Goal: Task Accomplishment & Management: Use online tool/utility

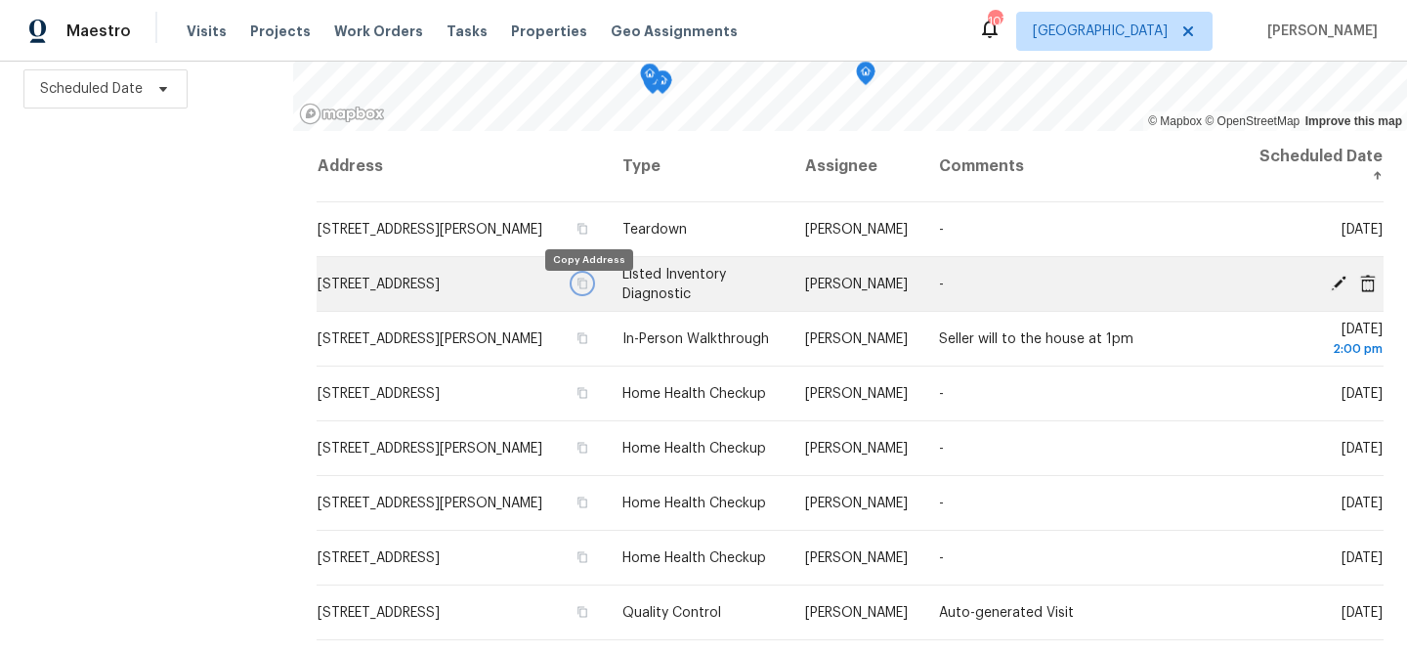
click at [587, 288] on icon "button" at bounding box center [583, 283] width 10 height 11
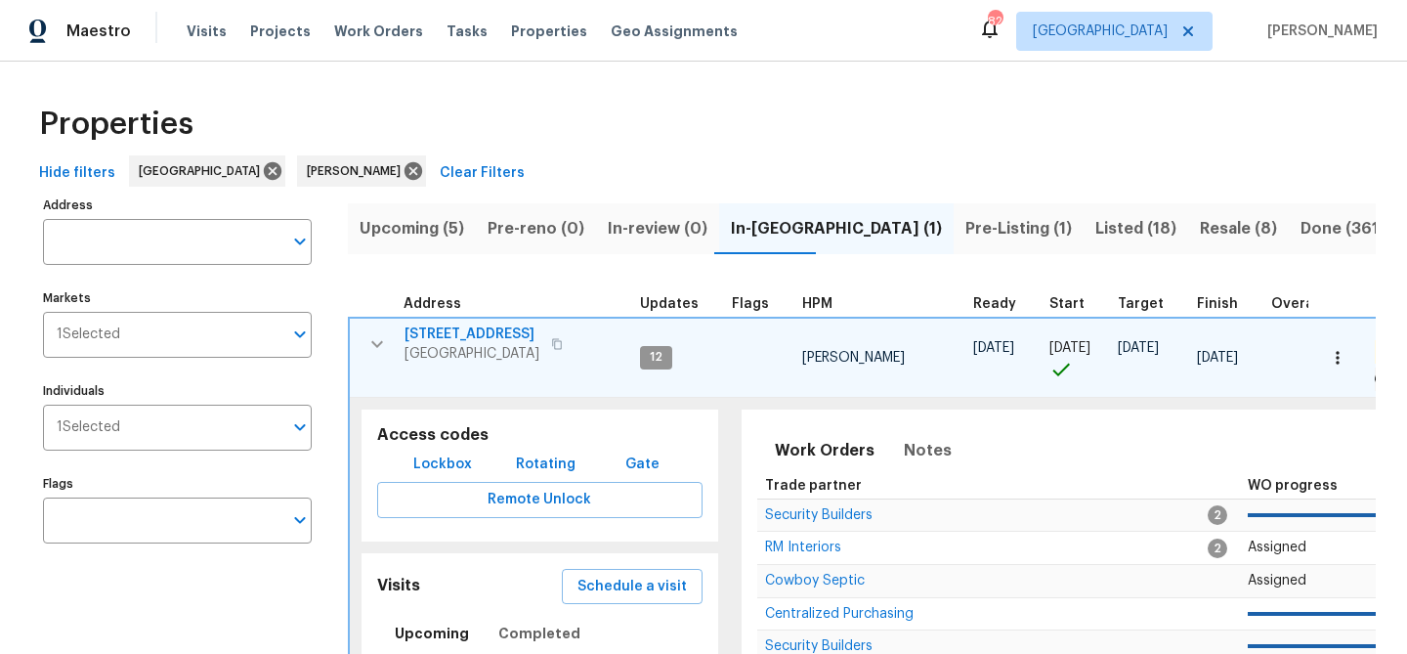
click at [372, 332] on icon "button" at bounding box center [377, 343] width 23 height 23
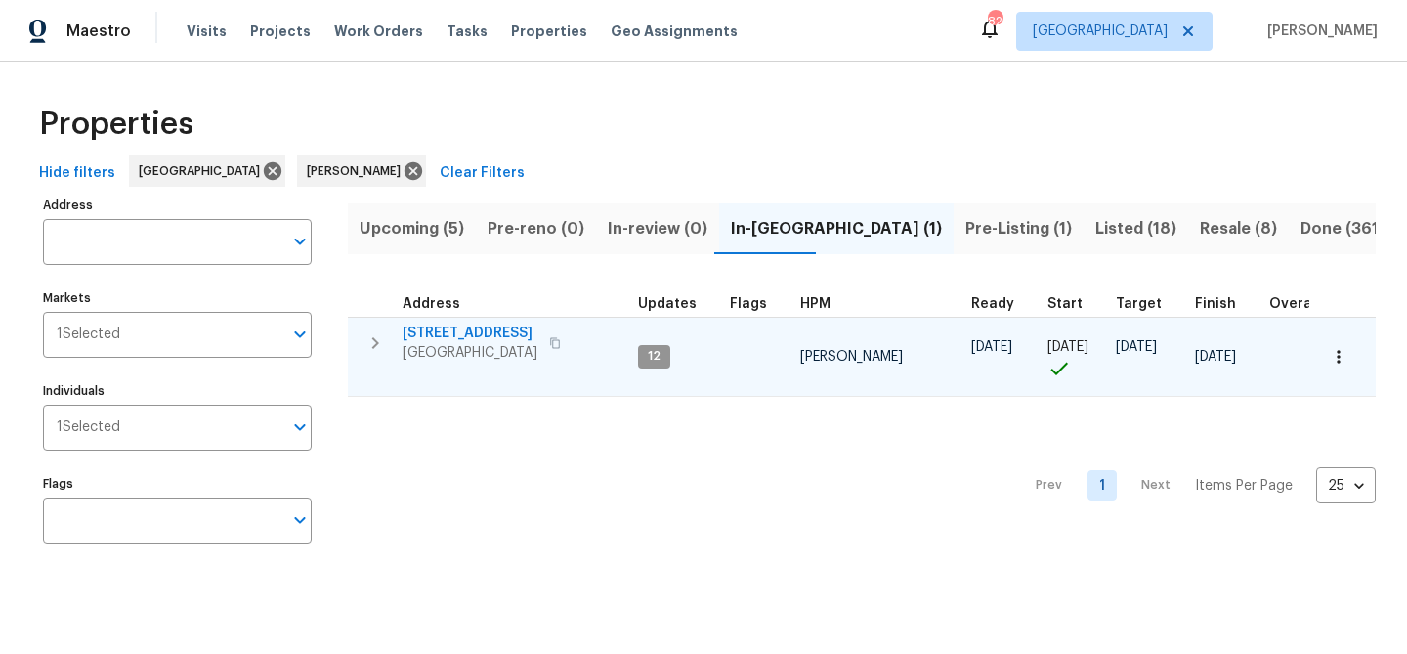
click at [1342, 348] on icon "button" at bounding box center [1339, 357] width 20 height 20
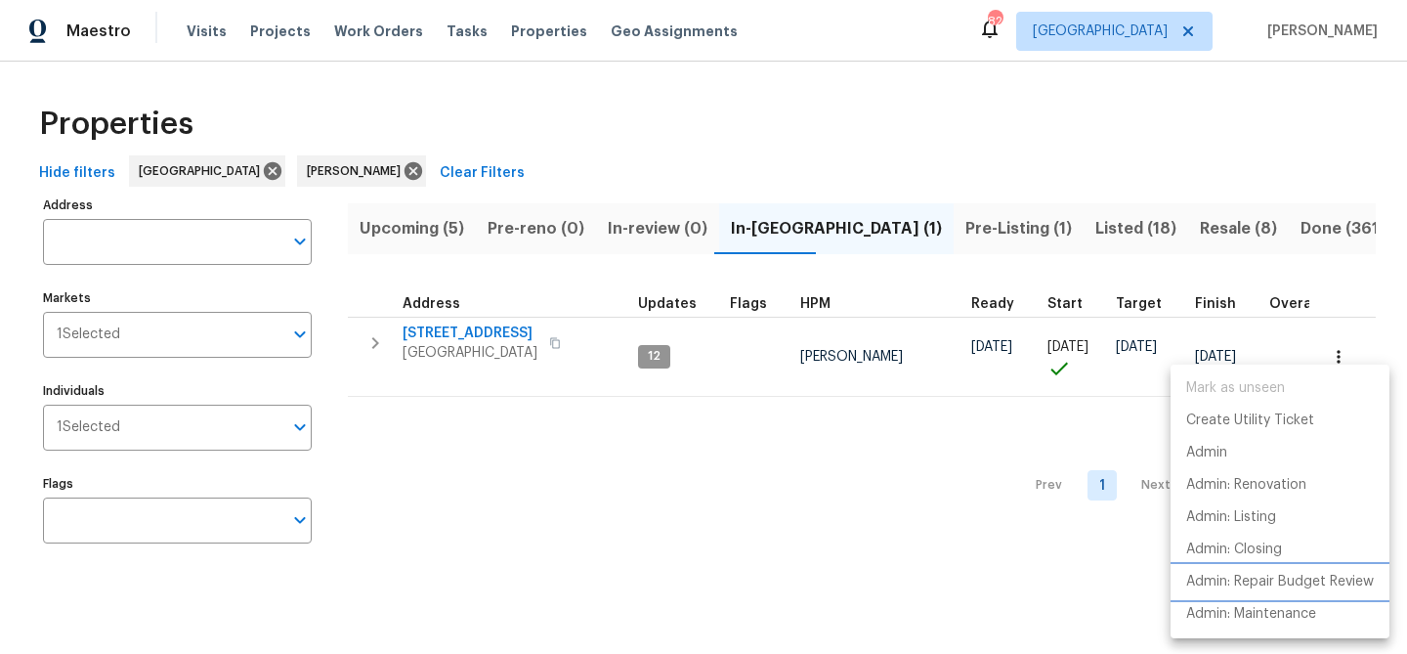
click at [1228, 584] on p "Admin: Repair Budget Review" at bounding box center [1281, 582] width 188 height 21
